Goal: Task Accomplishment & Management: Complete application form

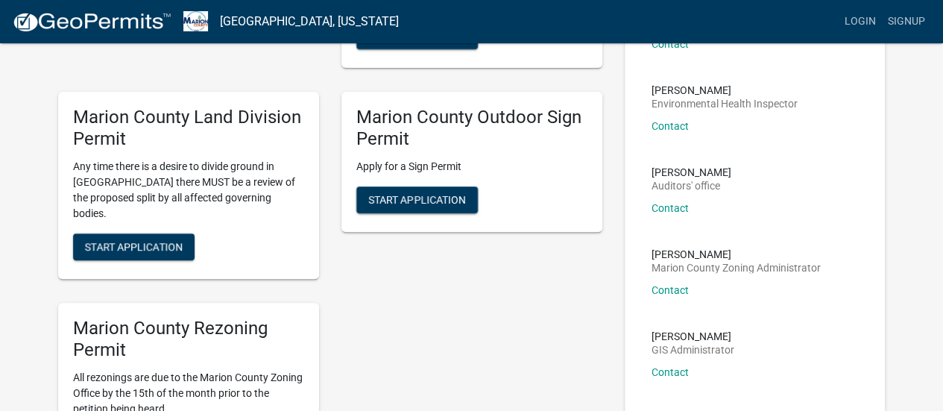
scroll to position [258, 0]
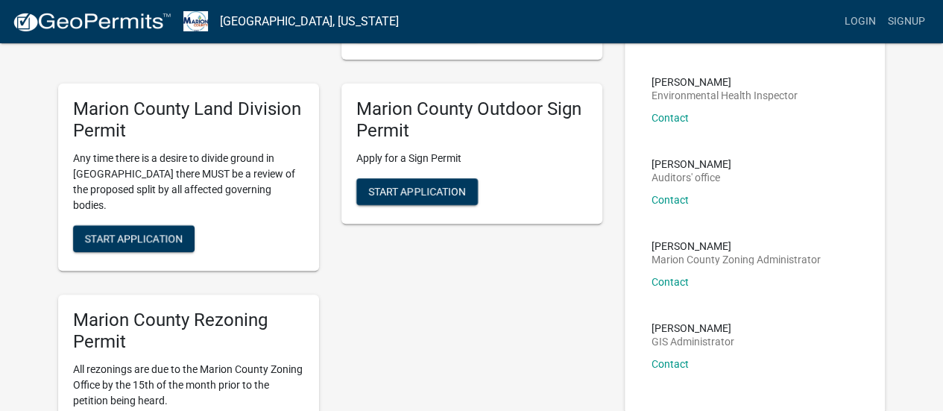
click at [54, 327] on div "Marion County Rezoning Permit All rezonings are due to the Marion County Zoning…" at bounding box center [188, 380] width 283 height 195
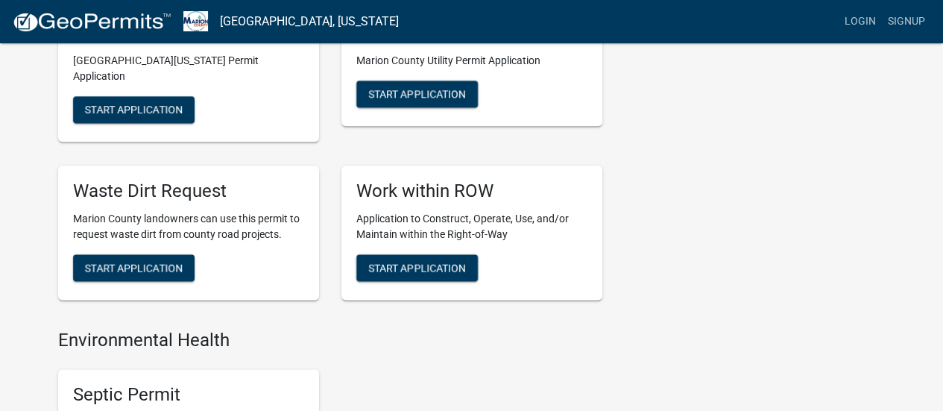
scroll to position [786, 0]
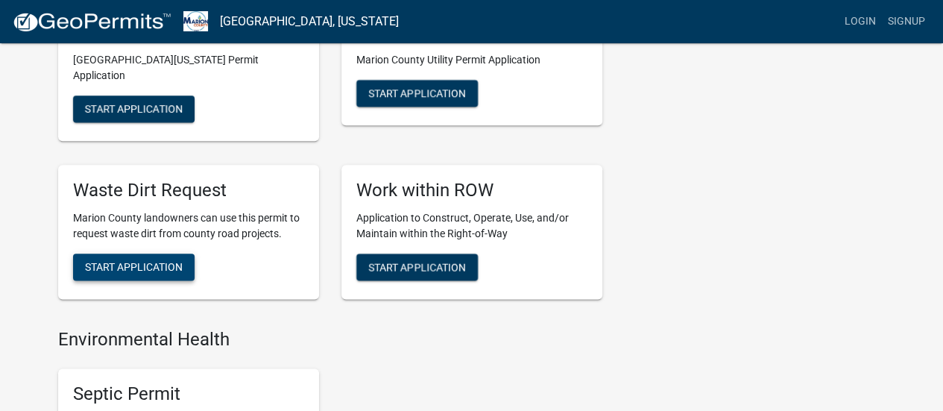
click at [108, 260] on span "Start Application" at bounding box center [134, 266] width 98 height 12
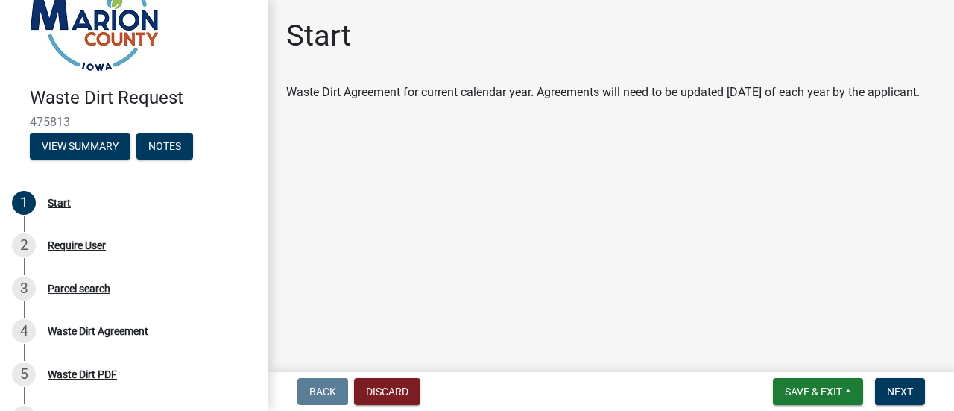
scroll to position [84, 0]
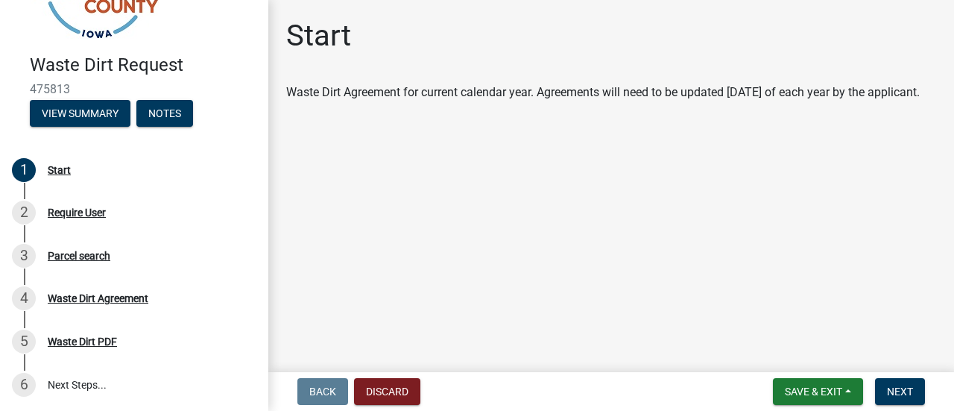
click at [905, 394] on span "Next" at bounding box center [900, 391] width 26 height 12
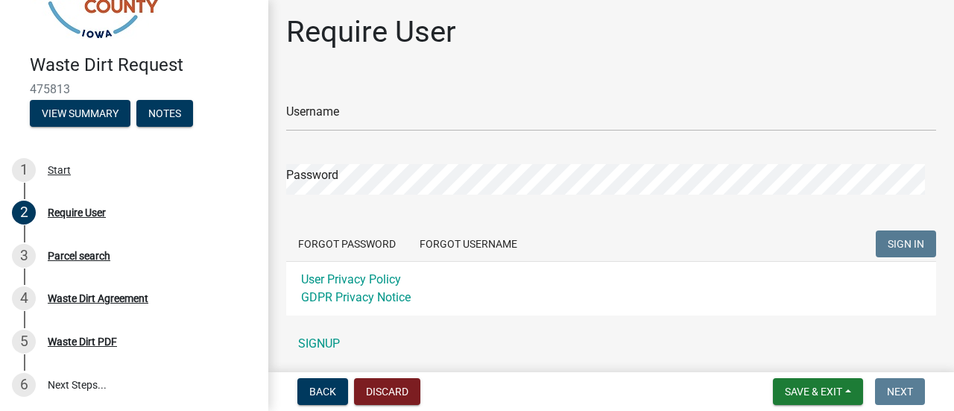
scroll to position [0, 0]
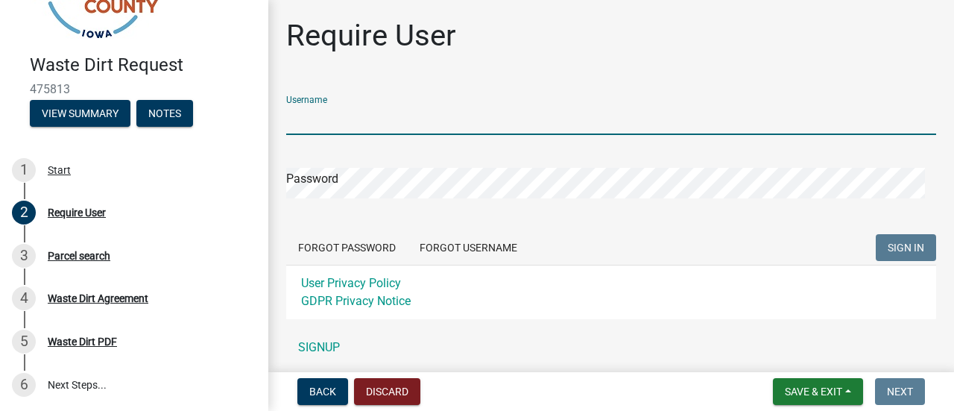
click at [337, 122] on input "Username" at bounding box center [611, 119] width 650 height 31
type input "Yangfamily"
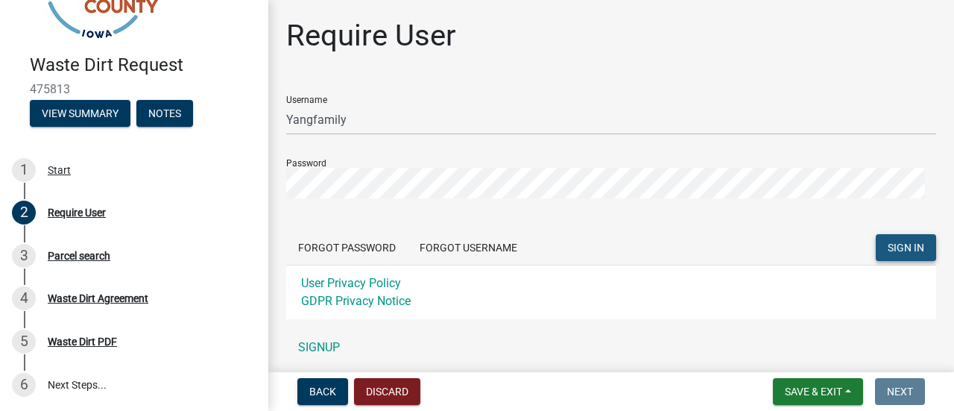
click at [890, 237] on button "SIGN IN" at bounding box center [906, 247] width 60 height 27
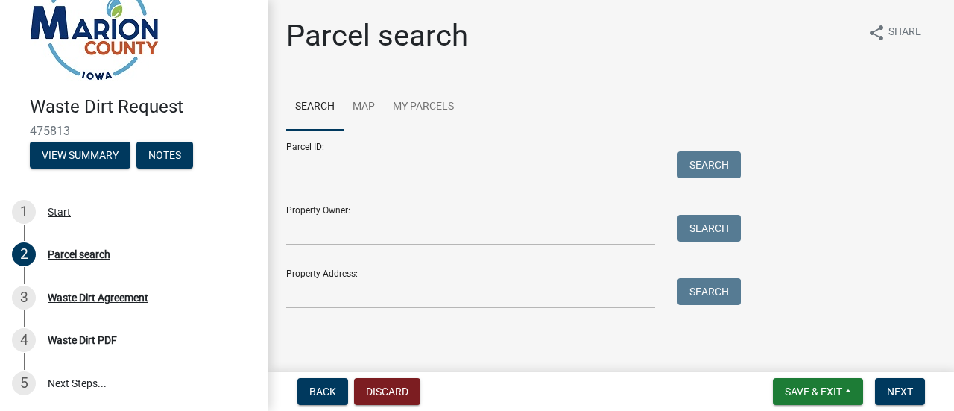
scroll to position [41, 0]
click at [487, 204] on div "Property Owner: Search" at bounding box center [509, 219] width 447 height 51
click at [336, 211] on div "Property Owner: Search" at bounding box center [509, 219] width 447 height 51
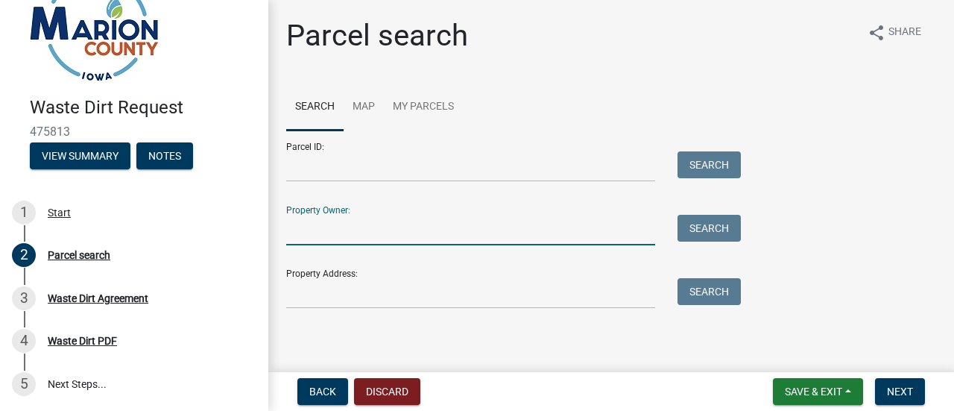
click at [391, 226] on input "Property Owner:" at bounding box center [470, 230] width 369 height 31
type input "P"
type input "[PERSON_NAME]"
click at [716, 229] on button "Search" at bounding box center [709, 228] width 63 height 27
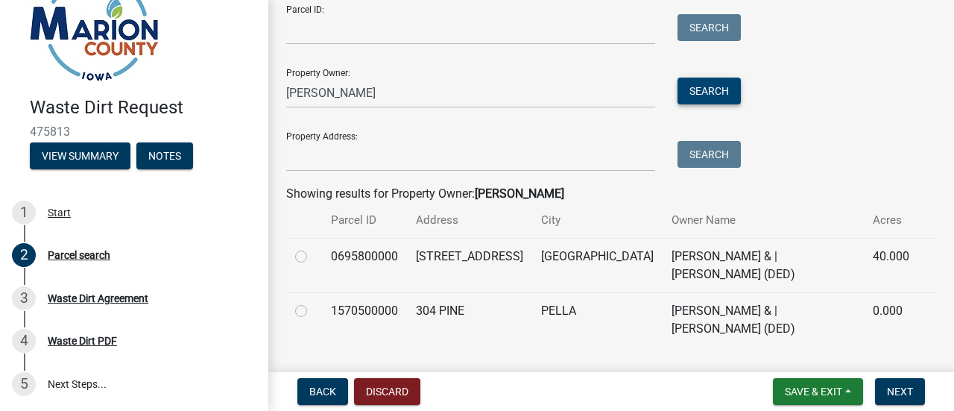
scroll to position [139, 0]
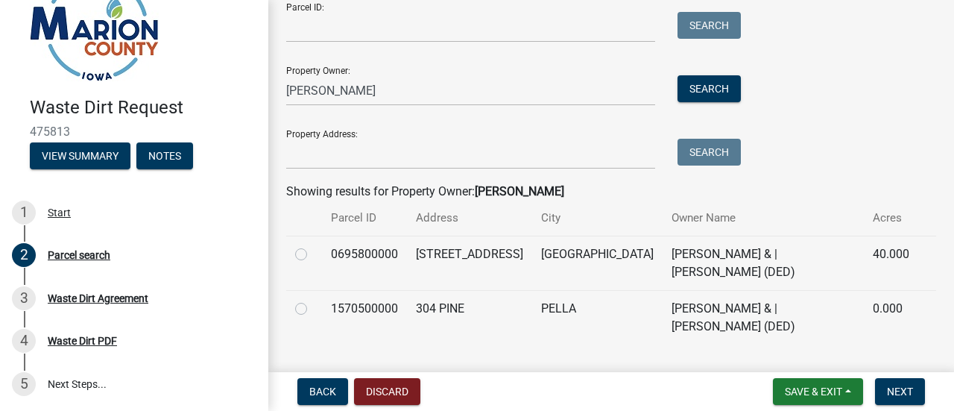
click at [313, 245] on label at bounding box center [313, 245] width 0 height 0
click at [313, 253] on input "radio" at bounding box center [318, 250] width 10 height 10
radio input "true"
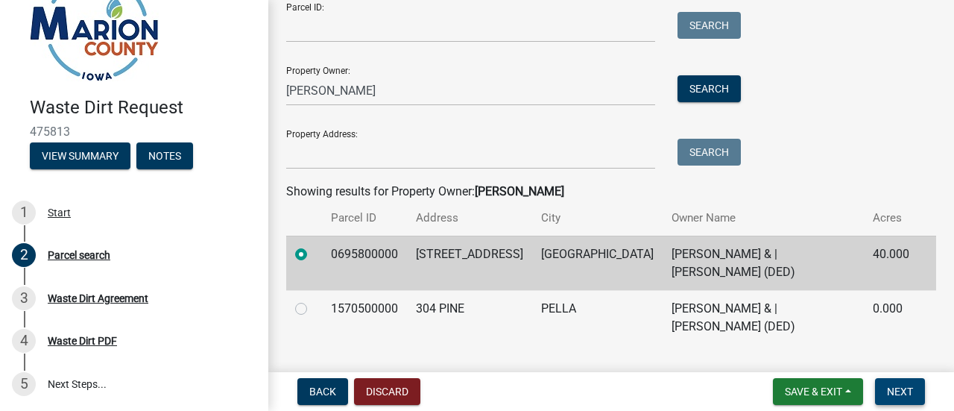
click at [901, 391] on span "Next" at bounding box center [900, 391] width 26 height 12
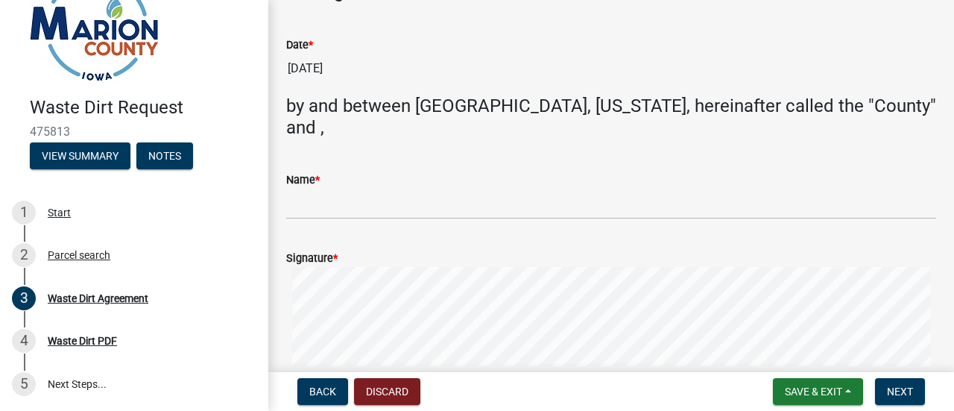
scroll to position [106, 0]
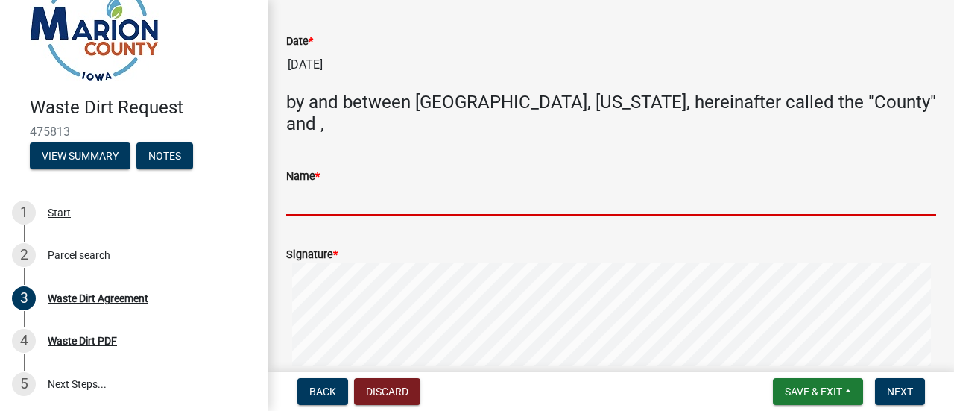
click at [440, 185] on input "Name *" at bounding box center [611, 200] width 650 height 31
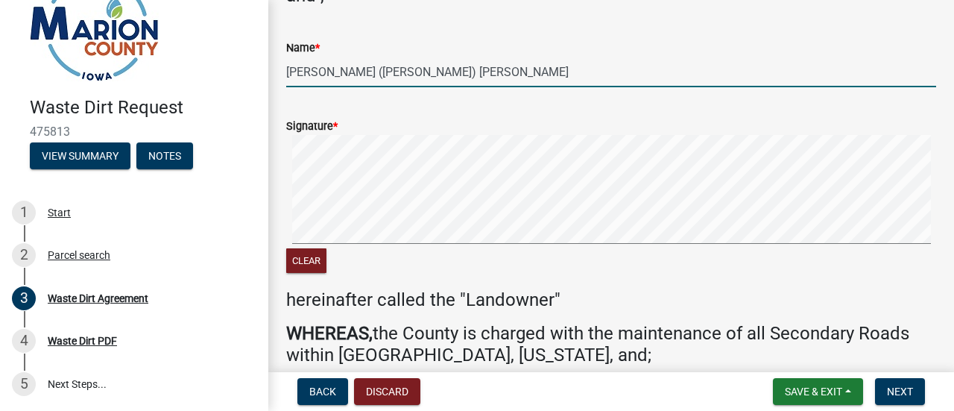
scroll to position [232, 0]
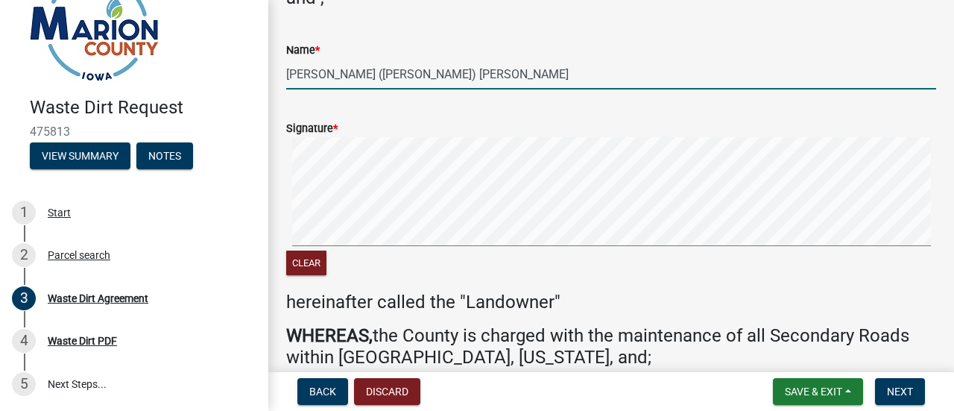
type input "[PERSON_NAME] ([PERSON_NAME]) [PERSON_NAME]"
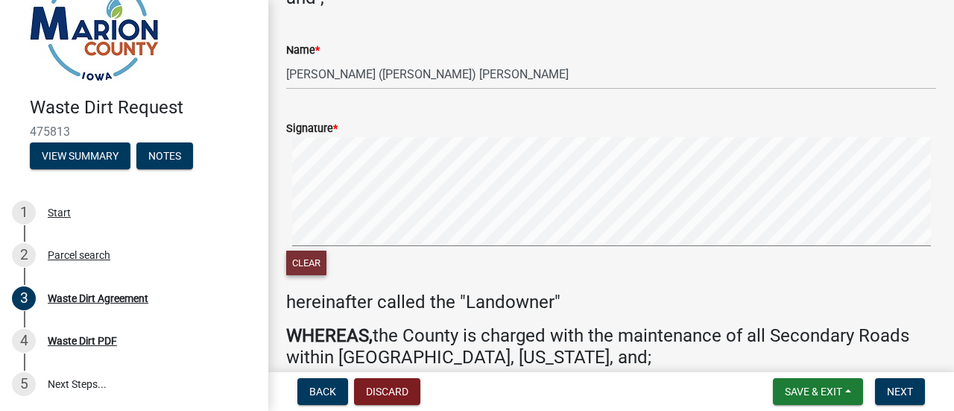
click at [318, 251] on button "Clear" at bounding box center [306, 263] width 40 height 25
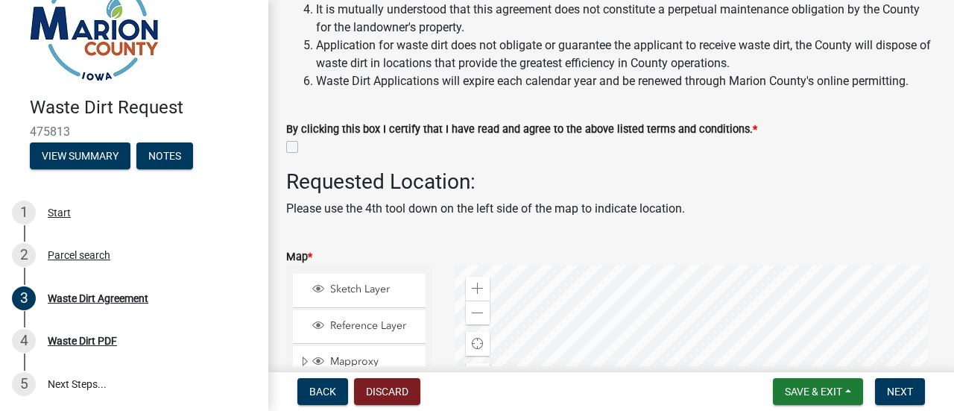
scroll to position [838, 0]
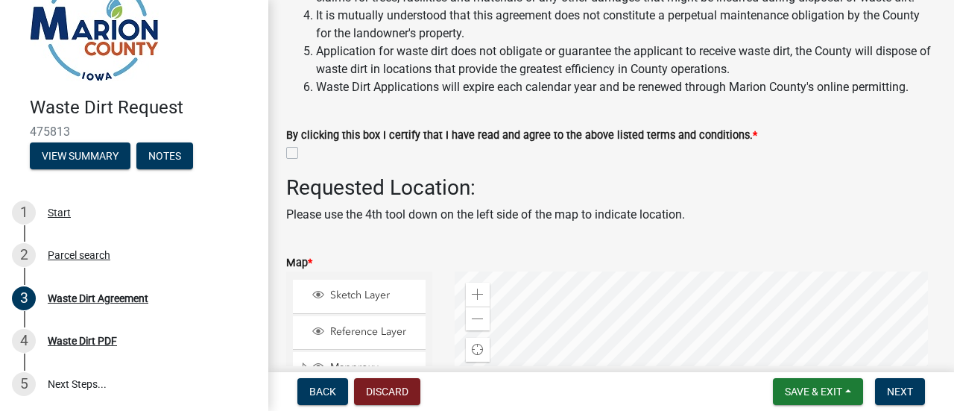
click at [298, 144] on div at bounding box center [611, 153] width 650 height 18
click at [304, 144] on label at bounding box center [304, 144] width 0 height 0
click at [304, 144] on input "checkbox" at bounding box center [309, 149] width 10 height 10
checkbox input "true"
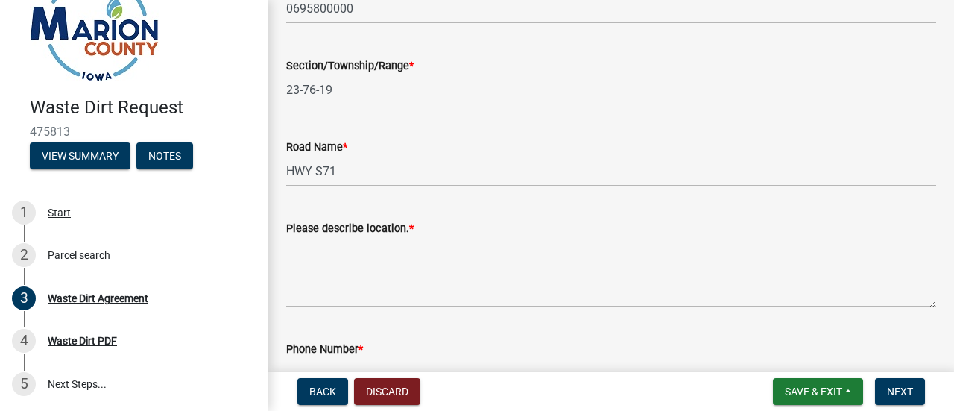
scroll to position [1542, 0]
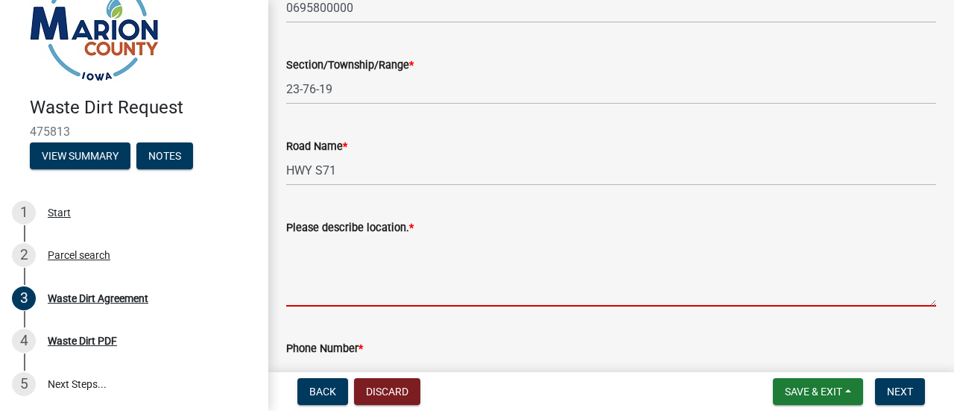
click at [321, 236] on textarea "Please describe location. *" at bounding box center [611, 271] width 650 height 70
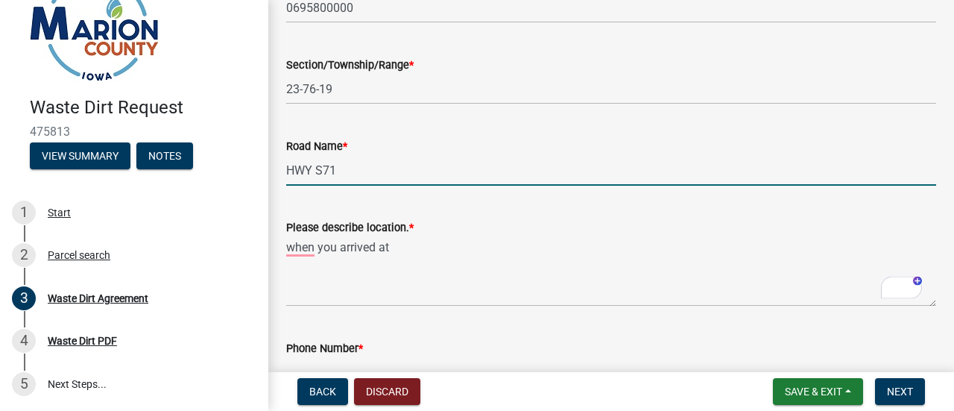
drag, startPoint x: 343, startPoint y: 145, endPoint x: 288, endPoint y: 147, distance: 55.2
click at [288, 155] on input "HWY S71" at bounding box center [611, 170] width 650 height 31
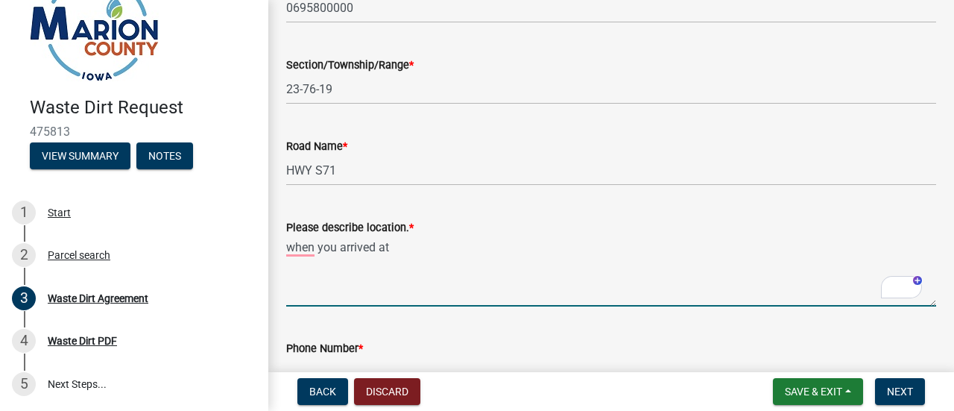
click at [416, 236] on textarea "when you arrived at" at bounding box center [611, 271] width 650 height 70
paste textarea "HWY S71"
drag, startPoint x: 376, startPoint y: 226, endPoint x: 286, endPoint y: 221, distance: 89.6
click at [286, 236] on textarea "when you arrived at [GEOGRAPHIC_DATA]," at bounding box center [611, 271] width 650 height 70
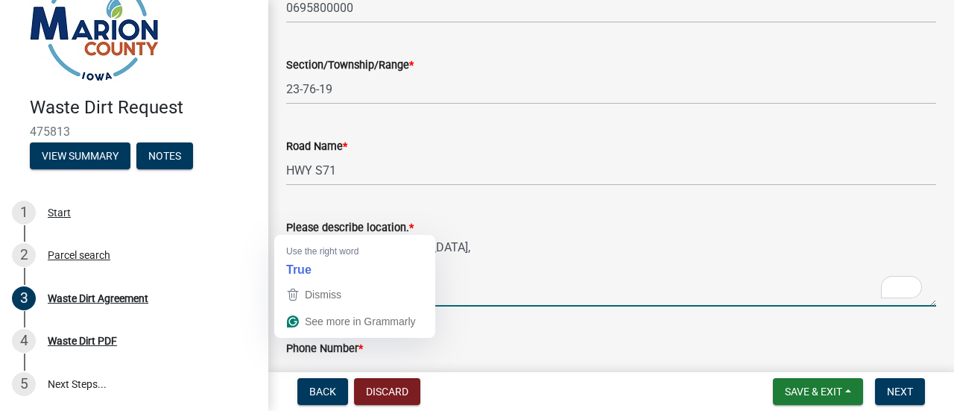
click at [307, 236] on textarea "Ture right at [GEOGRAPHIC_DATA]," at bounding box center [611, 271] width 650 height 70
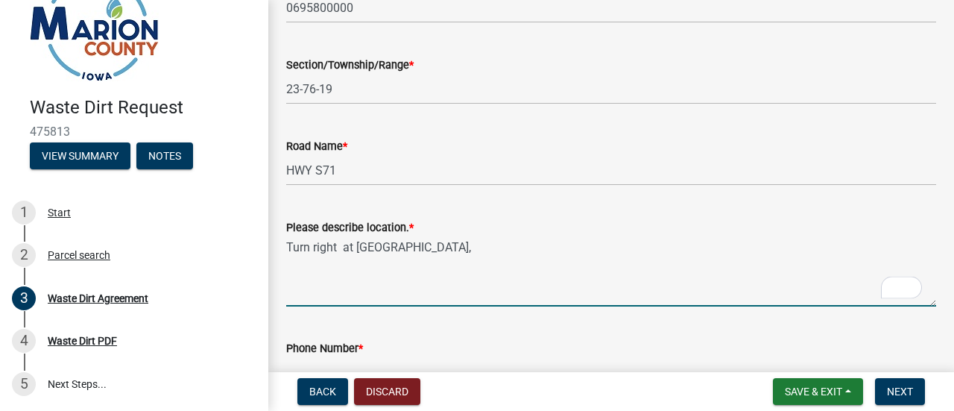
click at [343, 236] on textarea "Turn right at [GEOGRAPHIC_DATA]," at bounding box center [611, 271] width 650 height 70
click at [546, 236] on textarea "Turn right before the 1064 sign at HWY S71," at bounding box center [611, 271] width 650 height 70
click at [537, 236] on textarea "Turn right before the 1064 sign at HWY S71," at bounding box center [611, 271] width 650 height 70
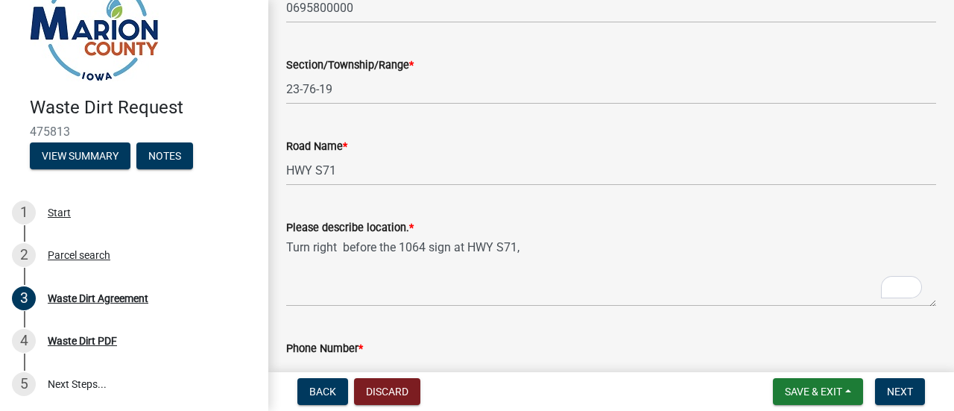
click at [446, 339] on div "Phone Number *" at bounding box center [611, 348] width 650 height 18
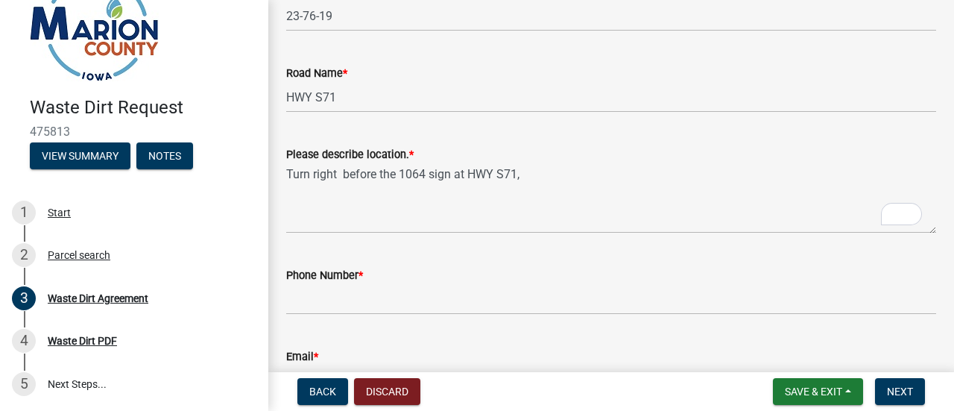
scroll to position [1627, 0]
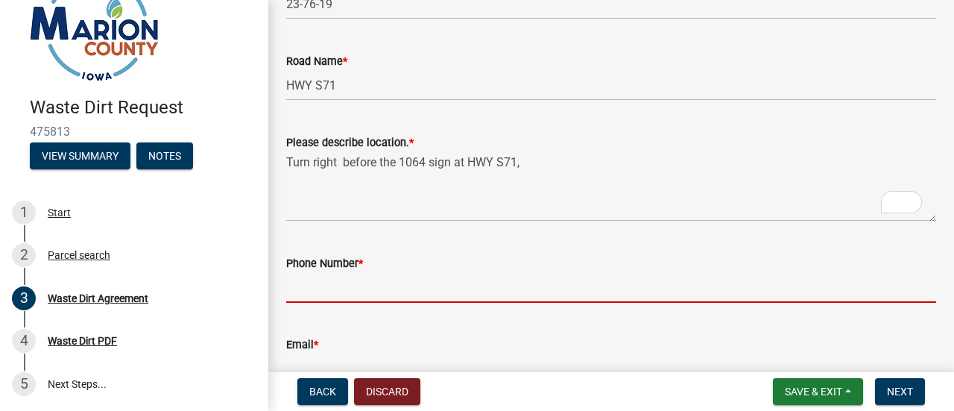
click at [337, 272] on input "Phone Number *" at bounding box center [611, 287] width 650 height 31
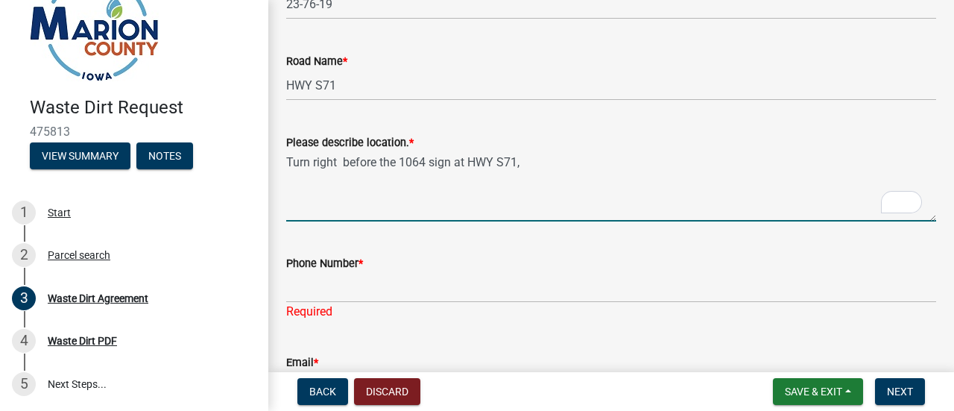
click at [537, 151] on textarea "Turn right before the 1064 sign at HWY S71," at bounding box center [611, 186] width 650 height 70
click at [737, 151] on textarea "Turn right before the 1064 sign at HWY S71, dump the dirt on the left side of t…" at bounding box center [611, 186] width 650 height 70
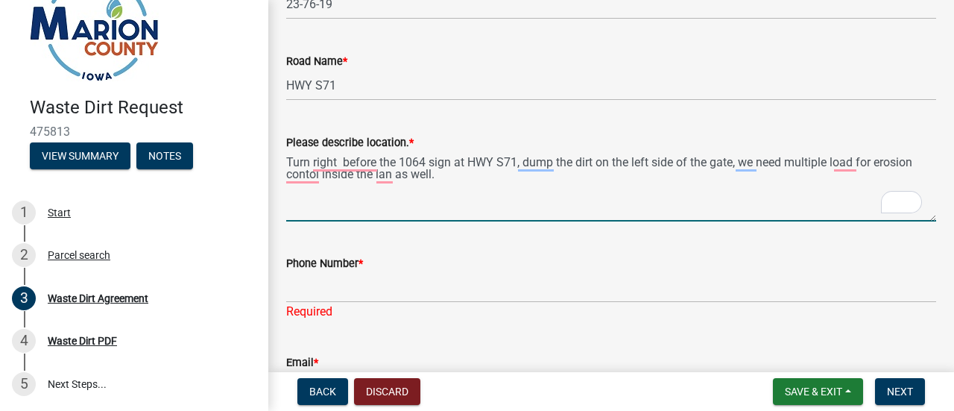
click at [394, 151] on textarea "Turn right before the 1064 sign at HWY S71, dump the dirt on the left side of t…" at bounding box center [611, 186] width 650 height 70
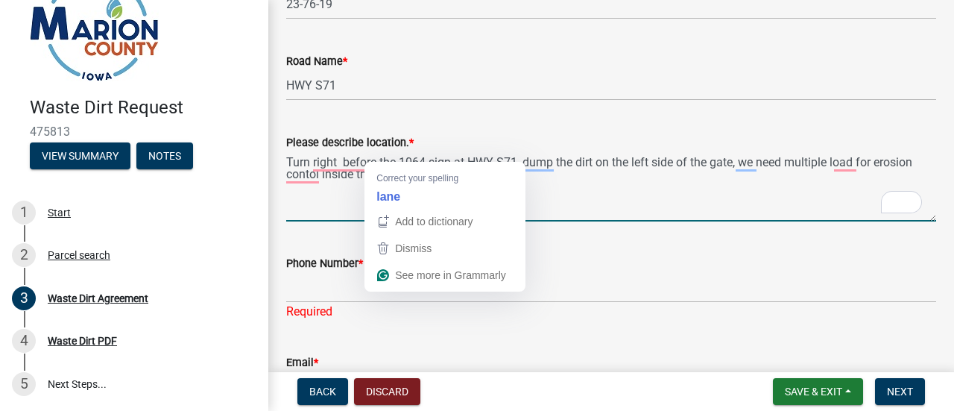
click at [392, 151] on textarea "Turn right before the 1064 sign at HWY S71, dump the dirt on the left side of t…" at bounding box center [611, 186] width 650 height 70
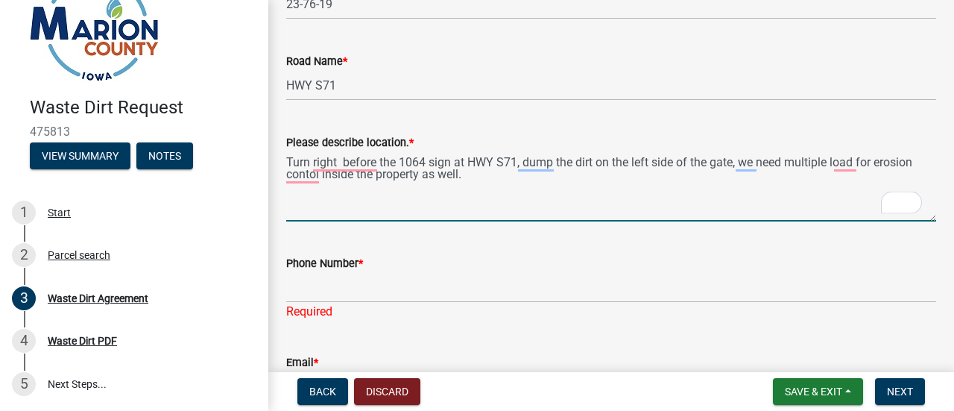
click at [474, 156] on textarea "Turn right before the 1064 sign at HWY S71, dump the dirt on the left side of t…" at bounding box center [611, 186] width 650 height 70
click at [514, 151] on textarea "Turn right before the 1064 sign at HWY S71, dump the dirt on the left side of t…" at bounding box center [611, 186] width 650 height 70
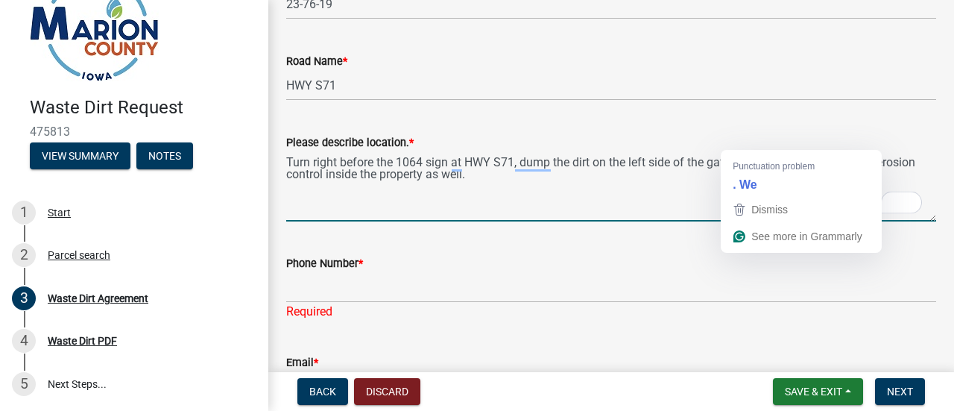
click at [734, 151] on textarea "Turn right before the 1064 sign at HWY S71, dump the dirt on the left side of t…" at bounding box center [611, 186] width 650 height 70
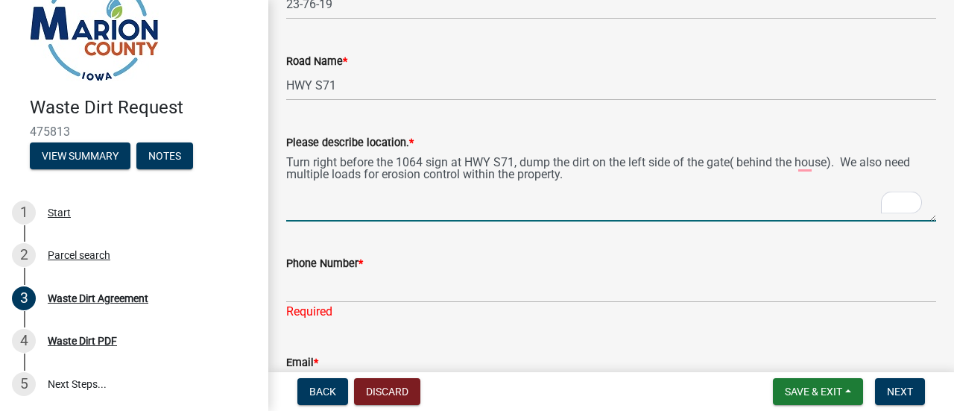
click at [594, 157] on textarea "Turn right before the 1064 sign at HWY S71, dump the dirt on the left side of t…" at bounding box center [611, 186] width 650 height 70
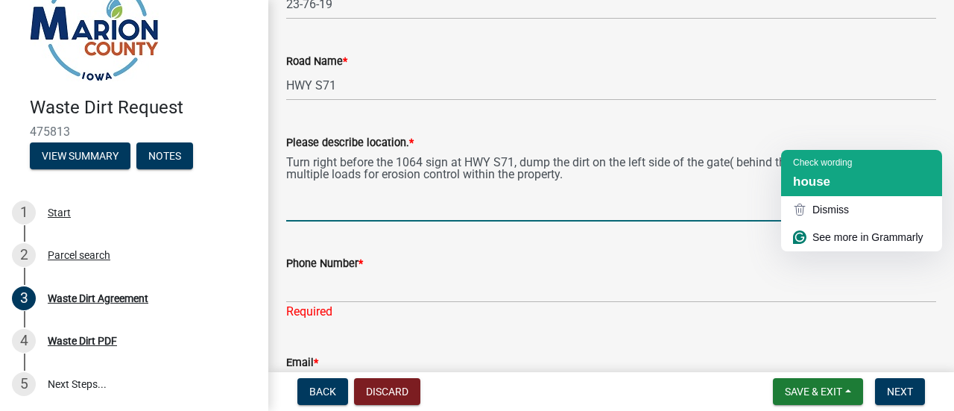
click at [811, 177] on span "house" at bounding box center [811, 181] width 37 height 14
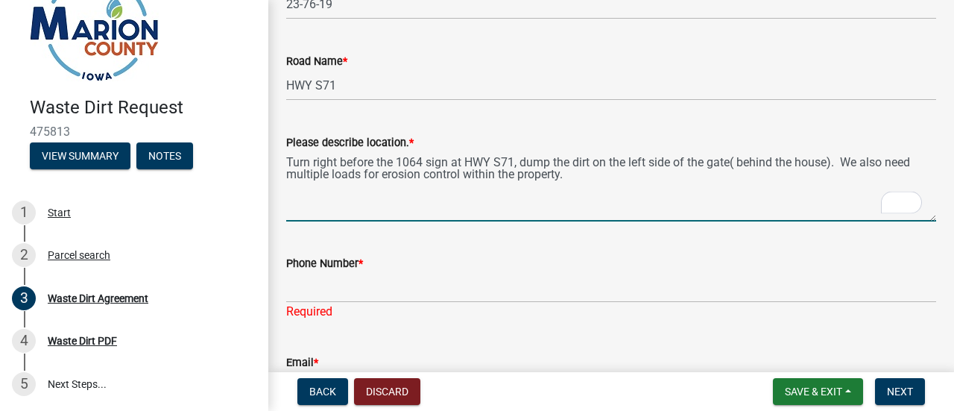
click at [606, 159] on textarea "Turn right before the 1064 sign at HWY S71, dump the dirt on the left side of t…" at bounding box center [611, 186] width 650 height 70
click at [841, 151] on textarea "Turn right before the 1064 sign at HWY S71, dump the dirt on the left side of t…" at bounding box center [611, 186] width 650 height 70
click at [520, 151] on textarea "Turn right before the 1064 sign at HWY S71, dump the dirt on the left side of t…" at bounding box center [611, 186] width 650 height 70
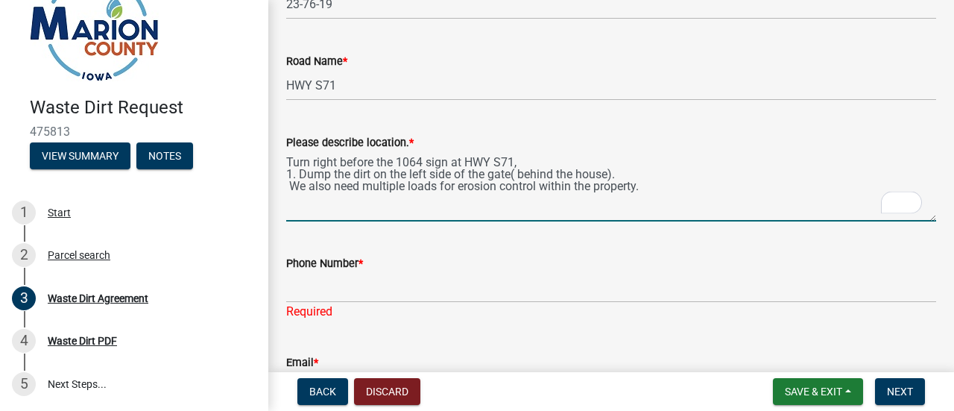
click at [349, 151] on textarea "Turn right before the 1064 sign at HWY S71, 1. Dump the dirt on the left side o…" at bounding box center [611, 186] width 650 height 70
click at [436, 151] on textarea "Turn right before the 1064 sign at HWY S71, 1. Dump a couple of loads of dirt o…" at bounding box center [611, 186] width 650 height 70
click at [441, 151] on textarea "Turn right before the 1064 sign at HWY S71, 1. Dump a couple of loads of dirt o…" at bounding box center [611, 186] width 650 height 70
click at [289, 160] on textarea "Turn right before the 1064 sign at HWY S71, 1. Dump a couple of loads dirt on t…" at bounding box center [611, 186] width 650 height 70
click at [665, 163] on textarea "Turn right before the 1064 sign at HWY S71, 1. Dump a couple of loads of dirt o…" at bounding box center [611, 186] width 650 height 70
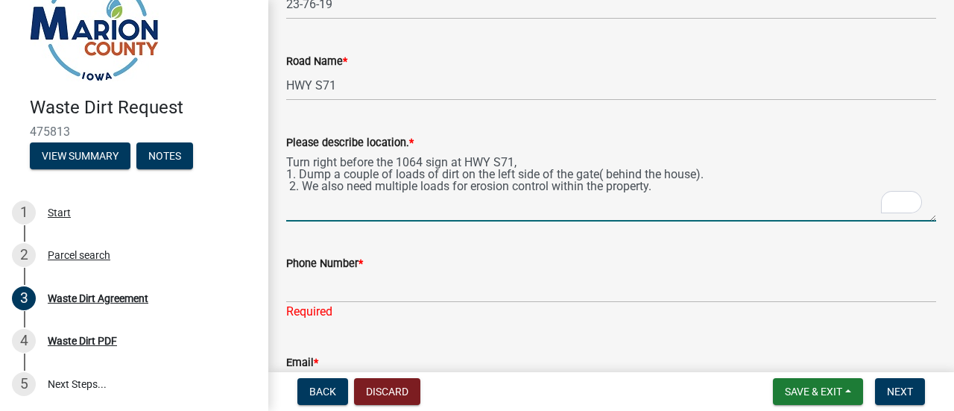
click at [702, 152] on textarea "Turn right before the 1064 sign at HWY S71, 1. Dump a couple of loads of dirt o…" at bounding box center [611, 186] width 650 height 70
click at [671, 165] on textarea "Turn right before the 1064 sign at HWY S71, 1. Dump a couple of loads of dirt o…" at bounding box center [611, 186] width 650 height 70
click at [734, 154] on textarea "Turn right before the 1064 sign at HWY S71, 1. Dump a couple of loads of dirt o…" at bounding box center [611, 186] width 650 height 70
click at [675, 163] on textarea "Turn right before the 1064 sign at HWY S71, 1. Dump a couple of loads of dirt o…" at bounding box center [611, 186] width 650 height 70
click at [758, 160] on textarea "Turn right before the 1064 sign at HWY S71, 1. Dump a couple of loads of dirt o…" at bounding box center [611, 186] width 650 height 70
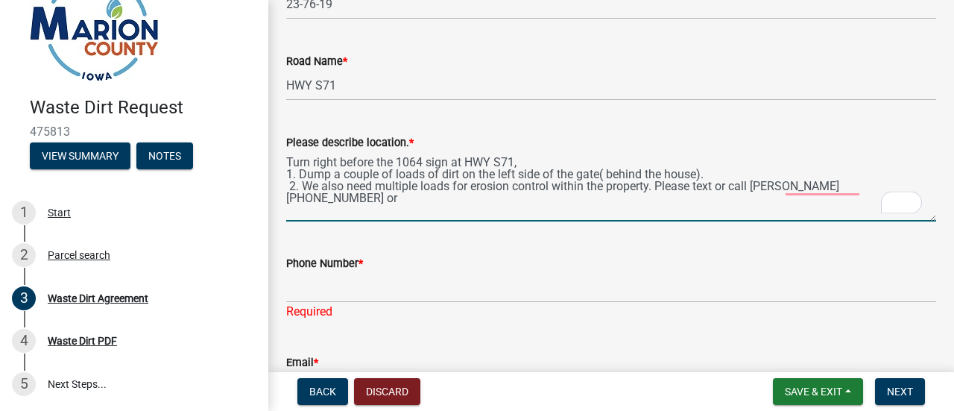
click at [875, 160] on textarea "Turn right before the 1064 sign at HWY S71, 1. Dump a couple of loads of dirt o…" at bounding box center [611, 186] width 650 height 70
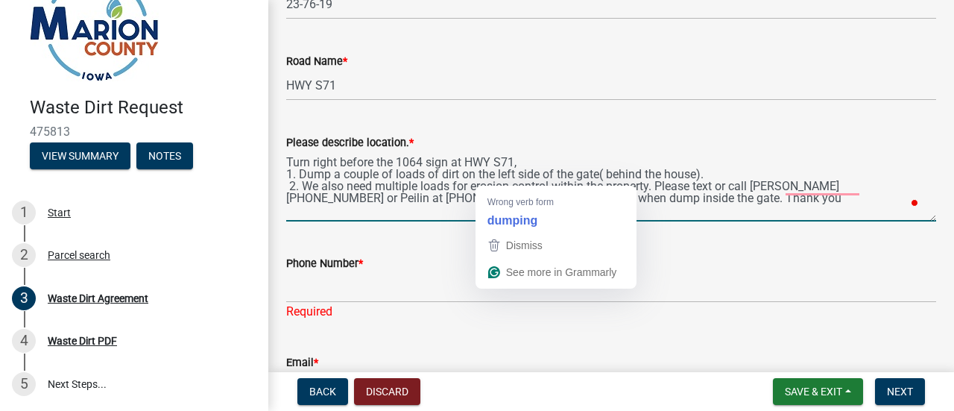
type textarea "Turn right before the 1064 sign at HWY S71, 1. Dump a couple of loads of dirt o…"
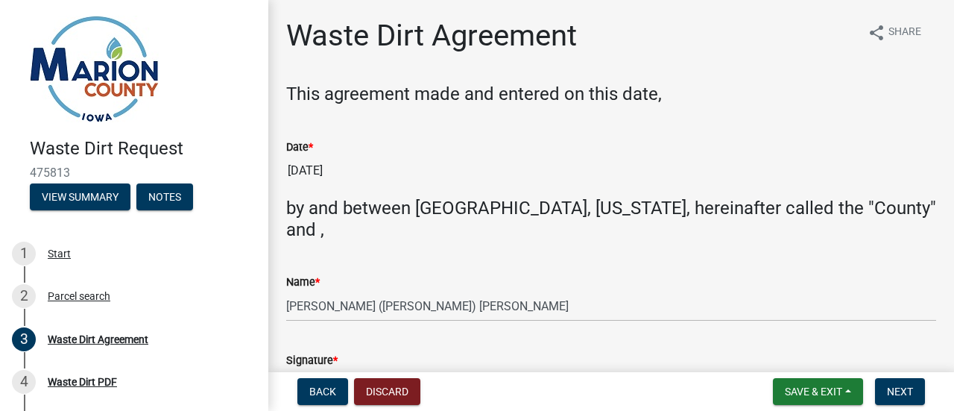
scroll to position [1627, 0]
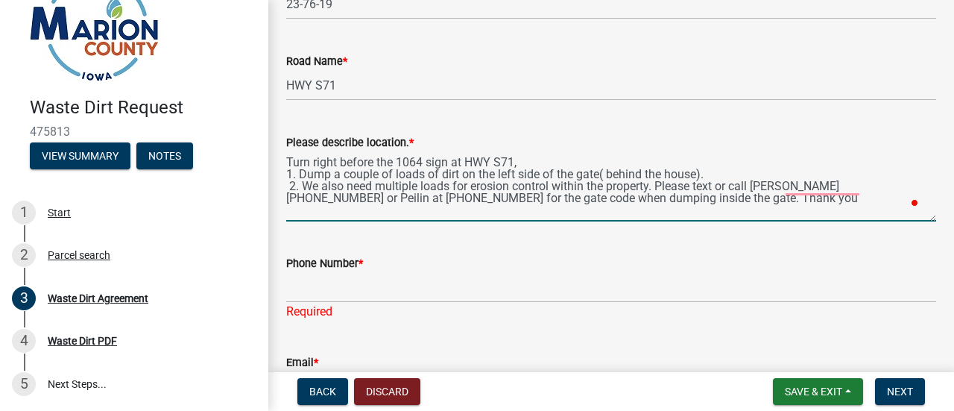
type textarea "Turn right before the 1064 sign at HWY S71, 1. Dump a couple of loads of dirt o…"
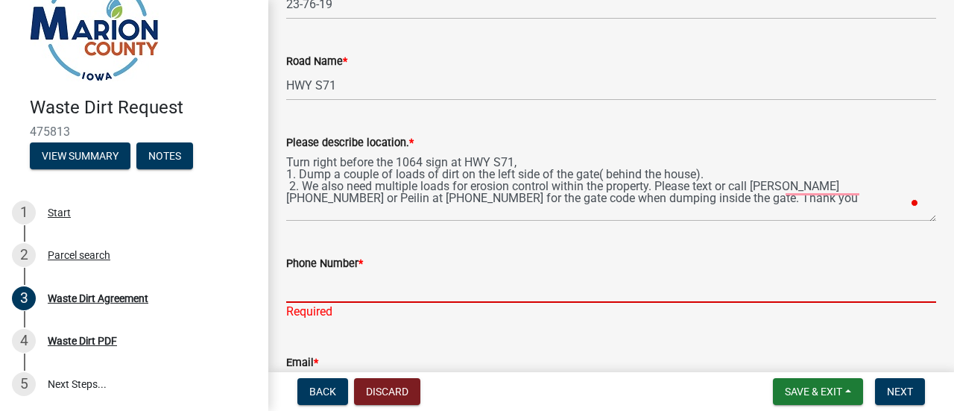
click at [359, 272] on input "Phone Number *" at bounding box center [611, 287] width 650 height 31
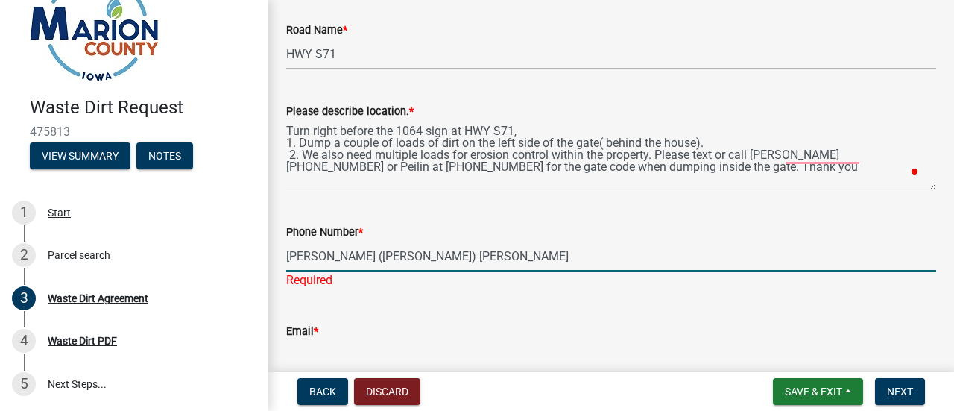
scroll to position [1710, 0]
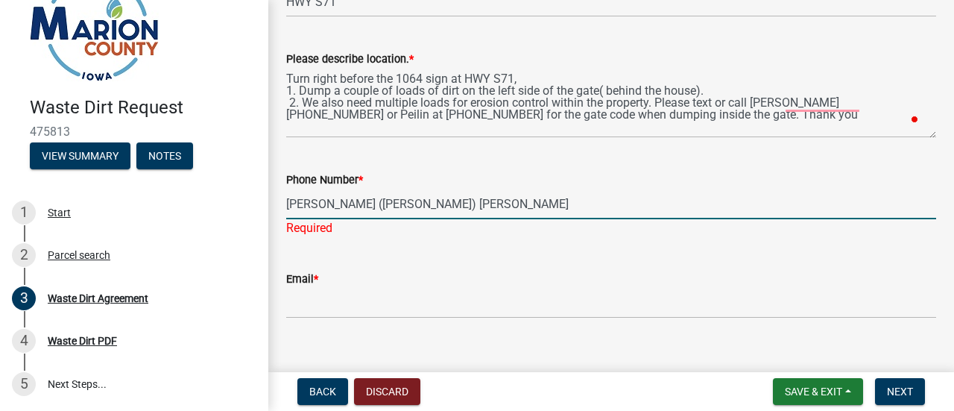
type input "[PERSON_NAME] ([PERSON_NAME]) [PERSON_NAME]"
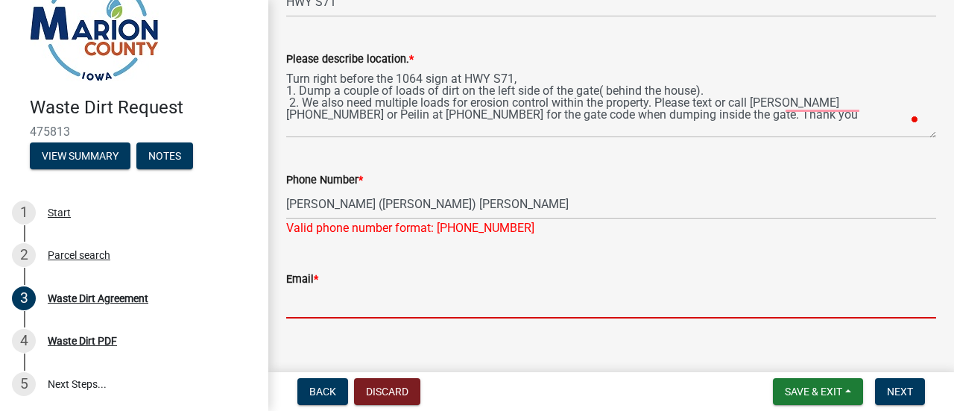
click at [310, 288] on input "Email *" at bounding box center [611, 303] width 650 height 31
type input "[EMAIL_ADDRESS][DOMAIN_NAME]"
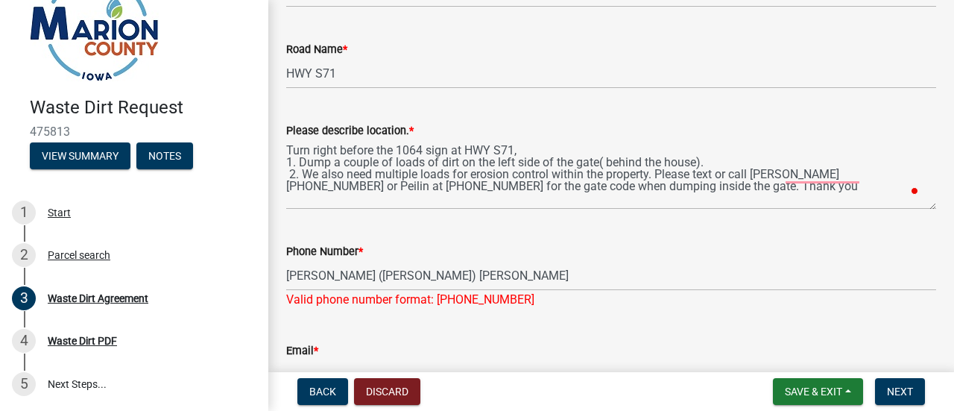
scroll to position [1575, 0]
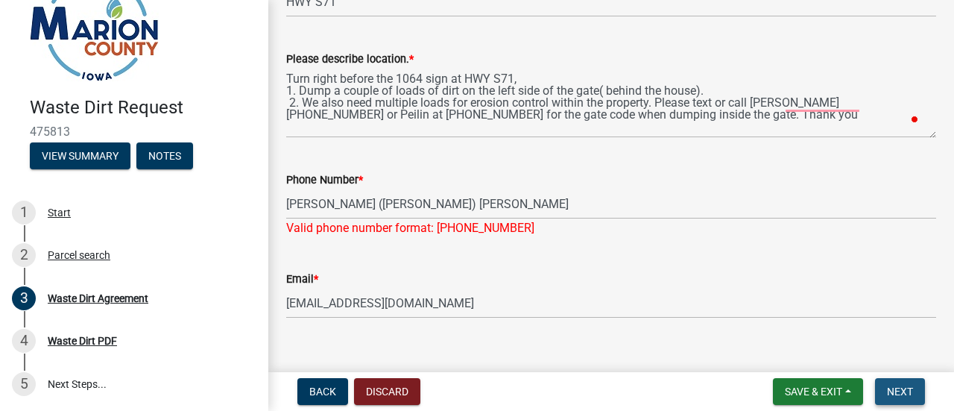
click at [889, 393] on span "Next" at bounding box center [900, 391] width 26 height 12
click at [906, 391] on span "Next" at bounding box center [900, 391] width 26 height 12
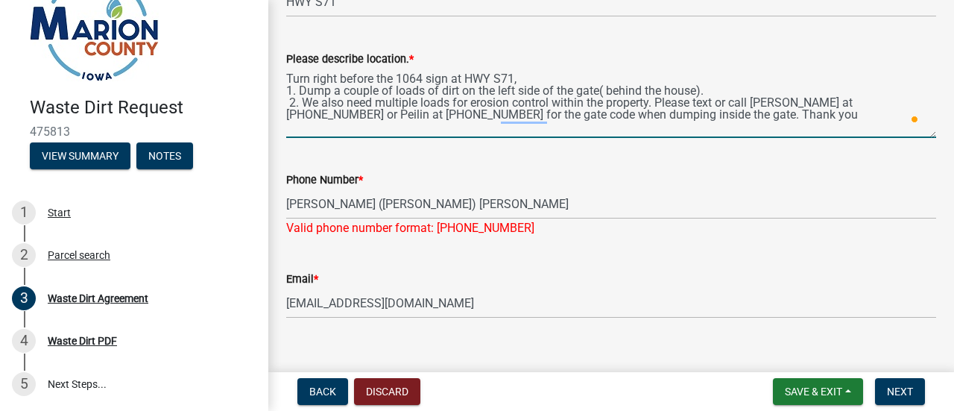
type textarea "Turn right before the 1064 sign at HWY S71, 1. Dump a couple of loads of dirt o…"
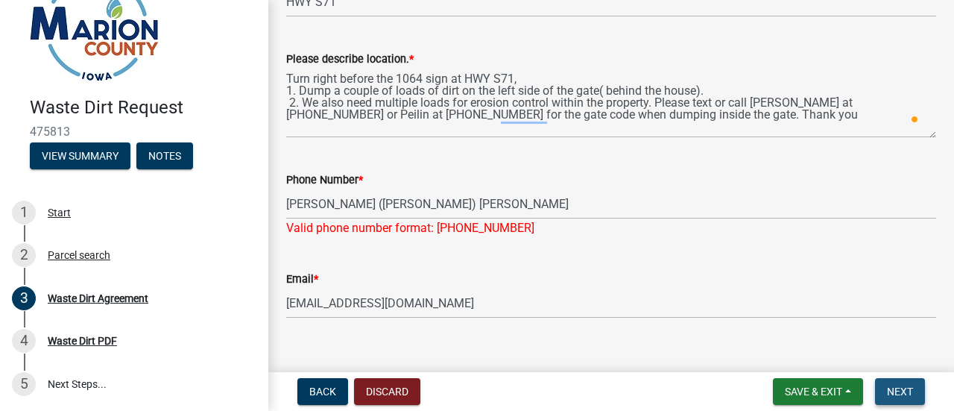
click at [905, 395] on span "Next" at bounding box center [900, 391] width 26 height 12
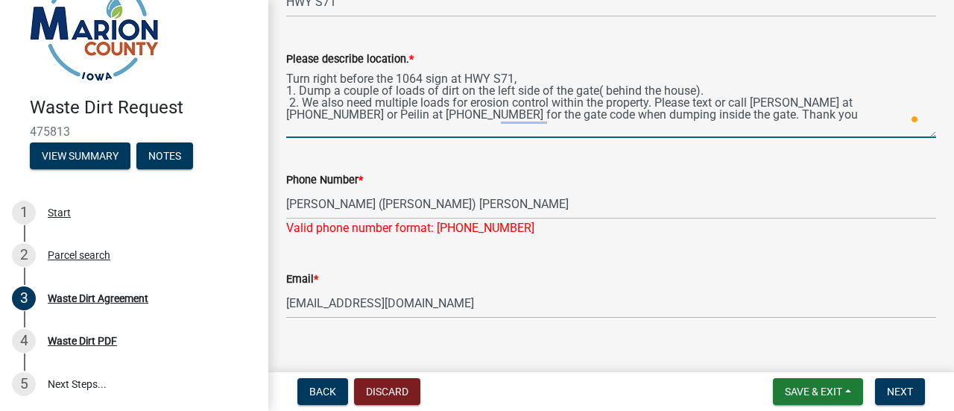
click at [697, 105] on textarea "Turn right before the 1064 sign at HWY S71, 1. Dump a couple of loads of dirt o…" at bounding box center [611, 103] width 650 height 70
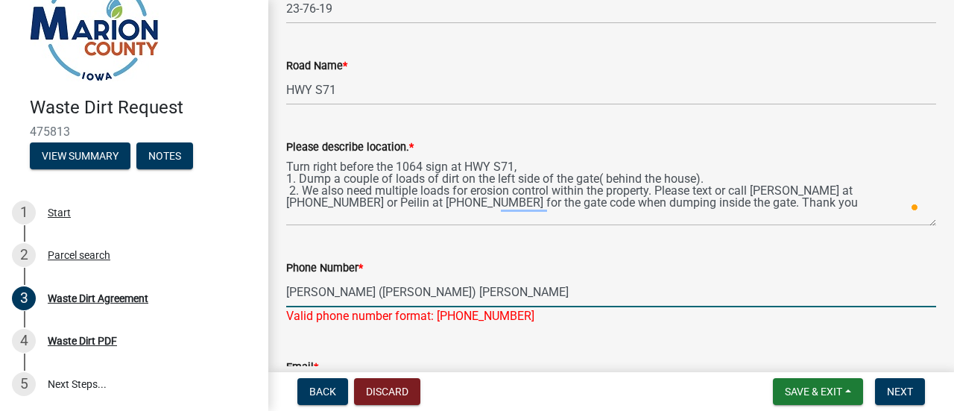
drag, startPoint x: 418, startPoint y: 269, endPoint x: 286, endPoint y: 275, distance: 131.4
click at [286, 277] on input "[PERSON_NAME] ([PERSON_NAME]) [PERSON_NAME]" at bounding box center [611, 292] width 650 height 31
type input "[PHONE_NUMBER]"
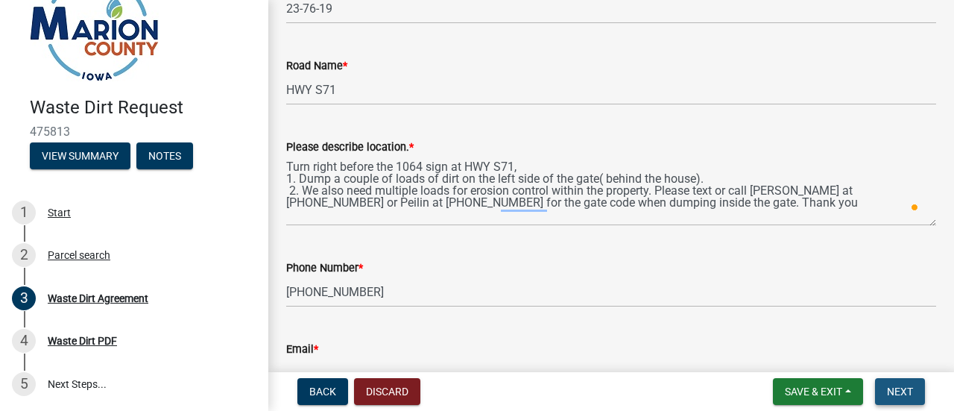
click at [905, 385] on span "Next" at bounding box center [900, 391] width 26 height 12
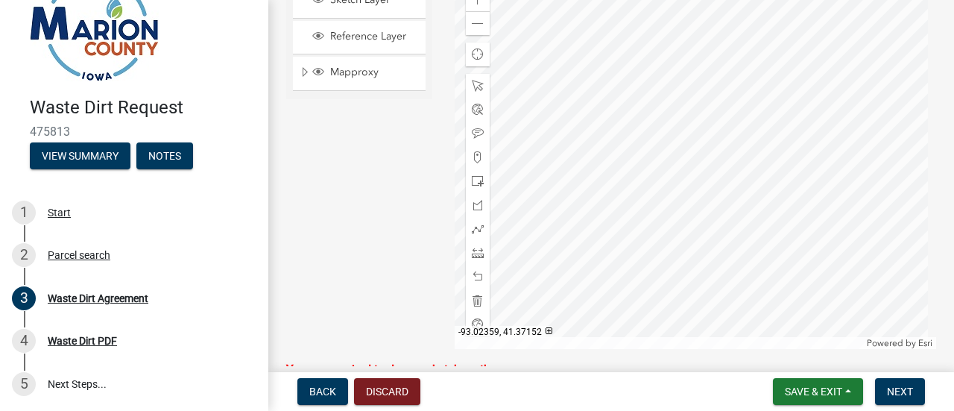
click at [670, 265] on div at bounding box center [696, 162] width 482 height 373
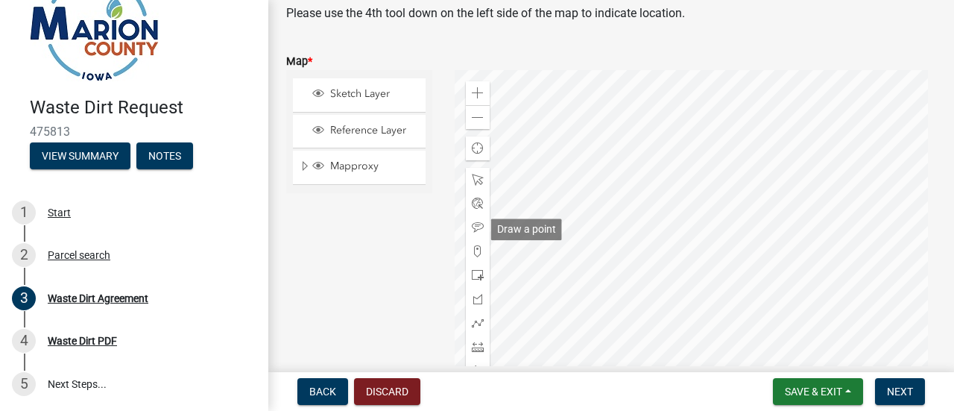
click at [472, 245] on span at bounding box center [478, 251] width 12 height 12
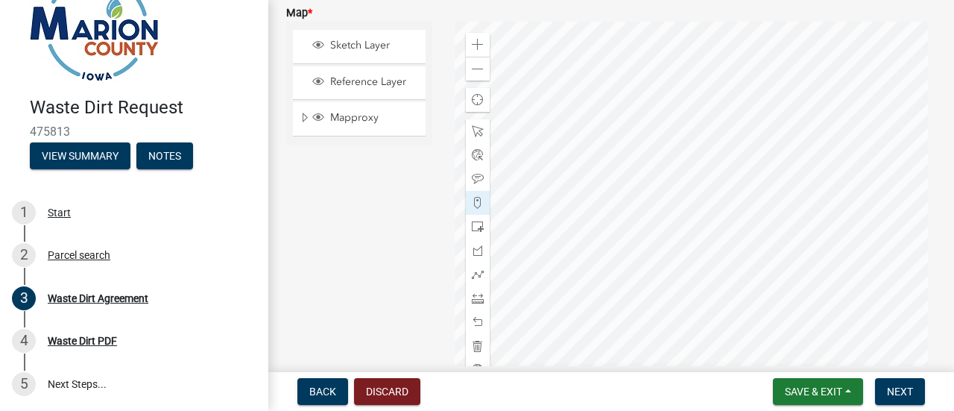
click at [673, 312] on div at bounding box center [696, 208] width 482 height 373
click at [686, 313] on div at bounding box center [696, 208] width 482 height 373
click at [474, 197] on span at bounding box center [478, 203] width 12 height 12
click at [687, 265] on div at bounding box center [696, 208] width 482 height 373
click at [741, 246] on div at bounding box center [696, 208] width 482 height 373
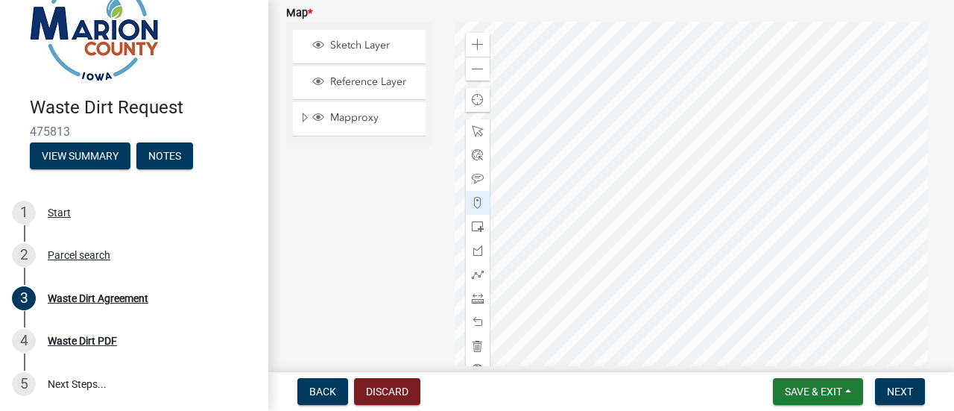
click at [708, 176] on div at bounding box center [696, 208] width 482 height 373
click at [816, 169] on div at bounding box center [696, 208] width 482 height 373
click at [829, 197] on div at bounding box center [696, 208] width 482 height 373
click at [835, 159] on div at bounding box center [696, 208] width 482 height 373
click at [808, 151] on div at bounding box center [696, 208] width 482 height 373
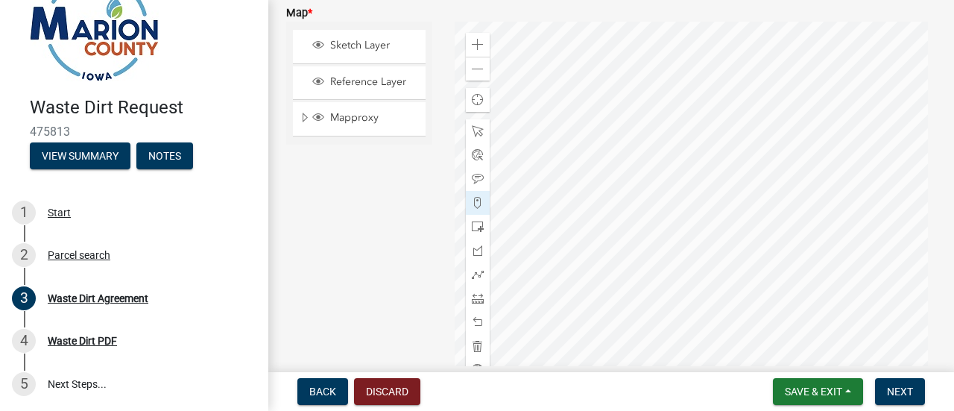
click at [810, 317] on div at bounding box center [696, 208] width 482 height 373
click at [822, 316] on div at bounding box center [696, 208] width 482 height 373
click at [820, 302] on div at bounding box center [696, 208] width 482 height 373
click at [679, 318] on div at bounding box center [696, 208] width 482 height 373
click at [673, 318] on div at bounding box center [696, 208] width 482 height 373
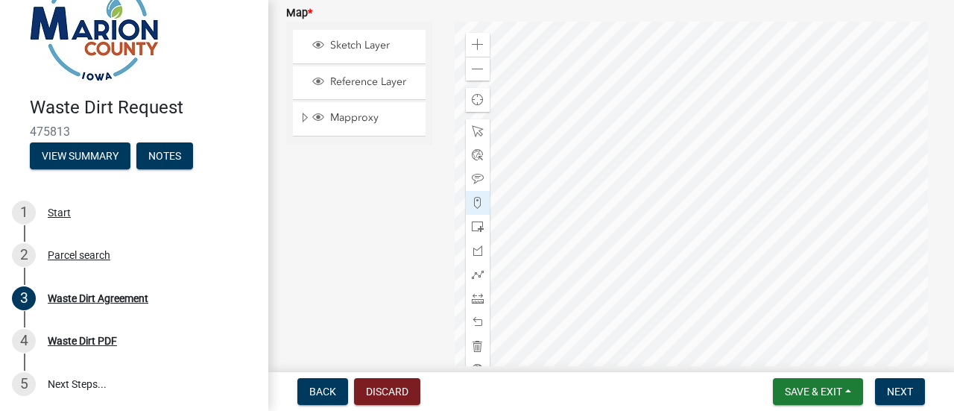
click at [717, 221] on div at bounding box center [696, 208] width 482 height 373
click at [901, 387] on span "Next" at bounding box center [900, 391] width 26 height 12
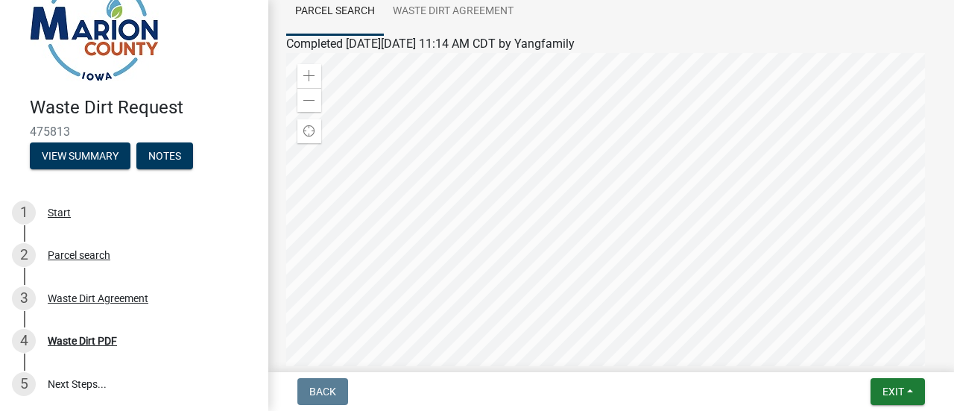
scroll to position [125, 0]
click at [104, 333] on div "4 Waste Dirt PDF" at bounding box center [128, 341] width 233 height 24
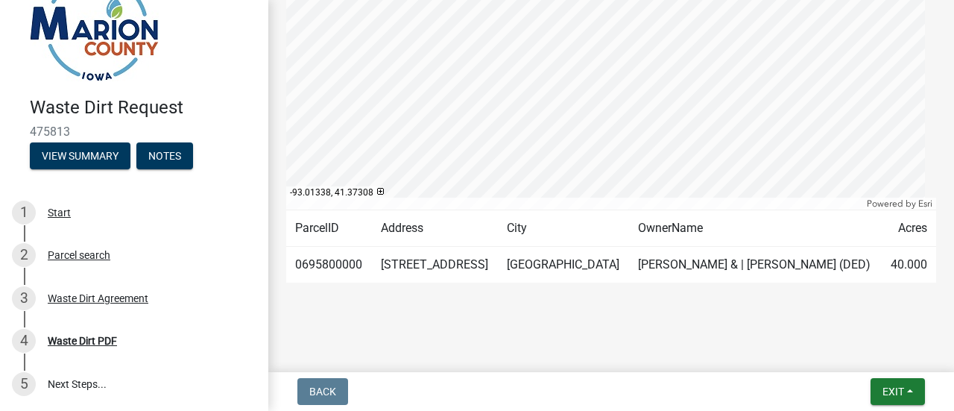
scroll to position [345, 0]
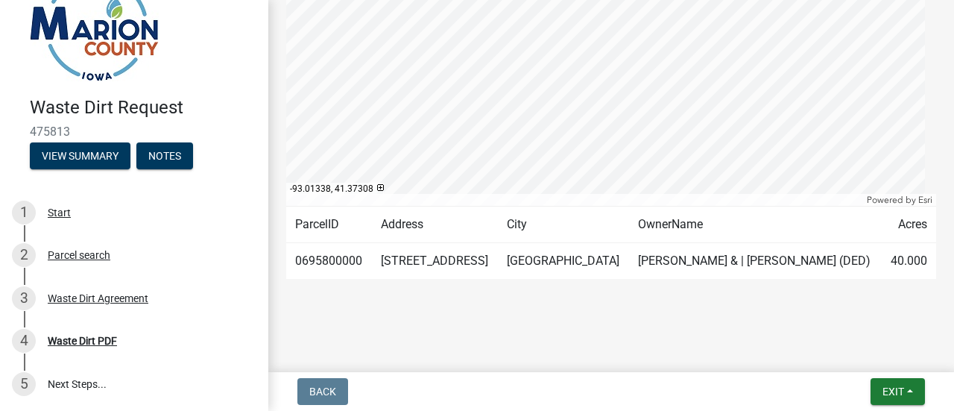
click at [64, 382] on link "5 Next Steps..." at bounding box center [134, 383] width 268 height 43
click at [889, 394] on span "Exit" at bounding box center [894, 391] width 22 height 12
click at [840, 318] on button "Save" at bounding box center [866, 317] width 119 height 36
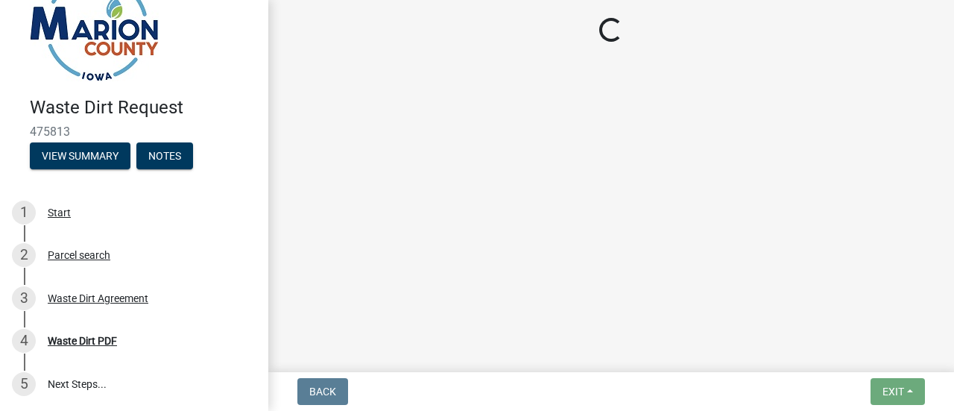
scroll to position [0, 0]
